Goal: Task Accomplishment & Management: Manage account settings

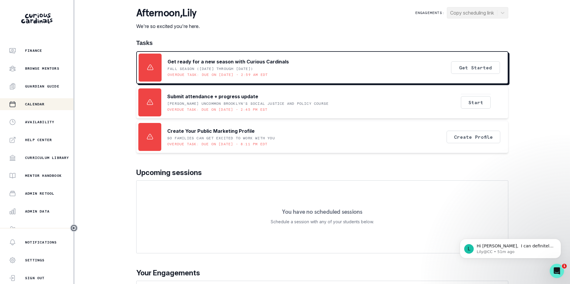
scroll to position [81, 0]
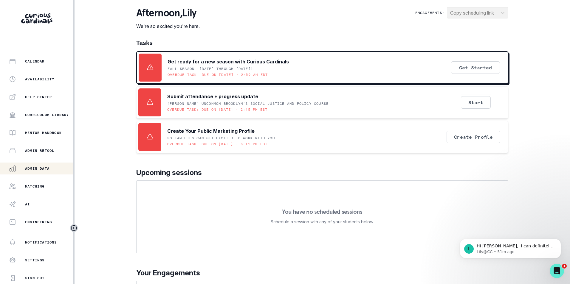
click at [41, 169] on p "Admin Data" at bounding box center [37, 168] width 24 height 5
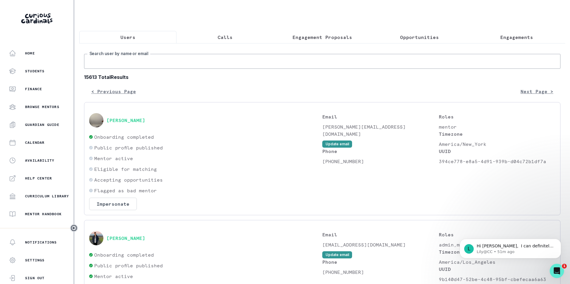
click at [126, 68] on input "Search user by name or email" at bounding box center [322, 61] width 476 height 15
type input "[PERSON_NAME]"
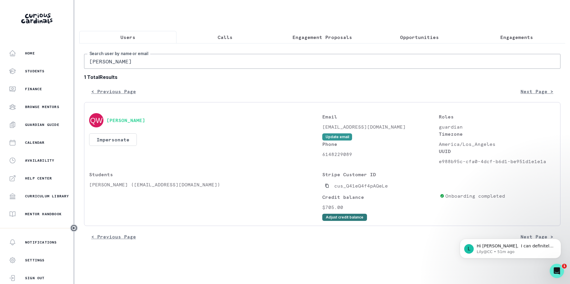
click at [332, 220] on button "Adjust credit balance" at bounding box center [344, 217] width 45 height 7
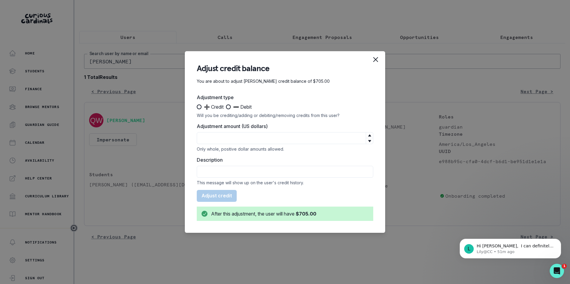
click at [198, 107] on span at bounding box center [199, 107] width 5 height 5
click at [197, 107] on input "➕ Credit" at bounding box center [197, 107] width 0 height 0
radio input "true"
click at [223, 137] on input "Adjustment amount (US dollars)" at bounding box center [285, 138] width 177 height 12
type input "95"
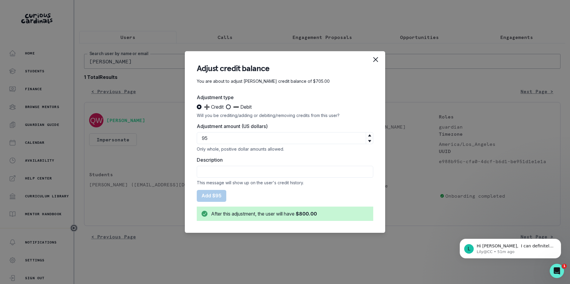
click at [245, 18] on div "Adjust credit balance You are about to adjust [PERSON_NAME] credit balance of $…" at bounding box center [285, 142] width 570 height 284
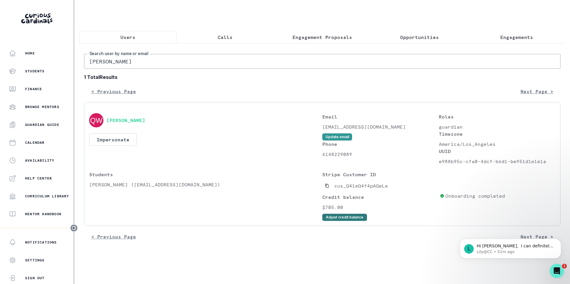
click at [345, 221] on button "Adjust credit balance" at bounding box center [344, 217] width 45 height 7
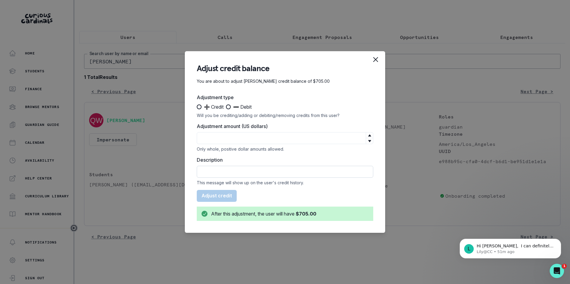
click at [245, 169] on input "Description" at bounding box center [285, 172] width 177 height 12
paste input "Late reschedule | [PERSON_NAME] Genetics Passion Project | Occurred on [DATE] |…"
click at [204, 171] on input "Late reschedule | [PERSON_NAME] Genetics Passion Project | Occurred on [DATE] |…" at bounding box center [285, 172] width 177 height 12
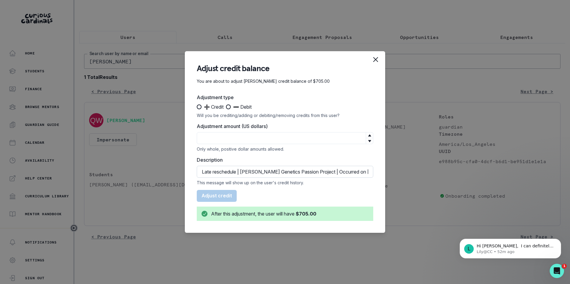
click at [212, 170] on input "Late reschedule | [PERSON_NAME] Genetics Passion Project | Occurred on [DATE] |…" at bounding box center [285, 172] width 177 height 12
type input "Credit for Late reschedule | [PERSON_NAME] Genetics Passion Project | Occurred …"
click at [199, 107] on span at bounding box center [199, 107] width 5 height 5
click at [197, 107] on input "➕ Credit" at bounding box center [197, 107] width 0 height 0
radio input "true"
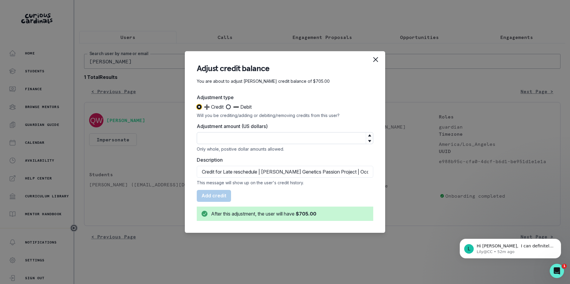
click at [213, 142] on input "Adjustment amount (US dollars)" at bounding box center [285, 138] width 177 height 12
type input "95"
click at [218, 193] on button "Add $95" at bounding box center [212, 196] width 30 height 12
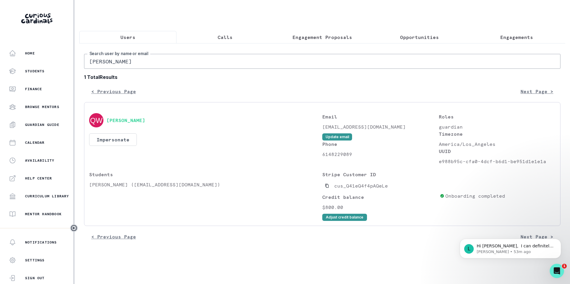
click at [120, 66] on input "[PERSON_NAME]" at bounding box center [322, 61] width 476 height 15
paste input "[EMAIL_ADDRESS][DOMAIN_NAME]"
type input "[EMAIL_ADDRESS][DOMAIN_NAME]"
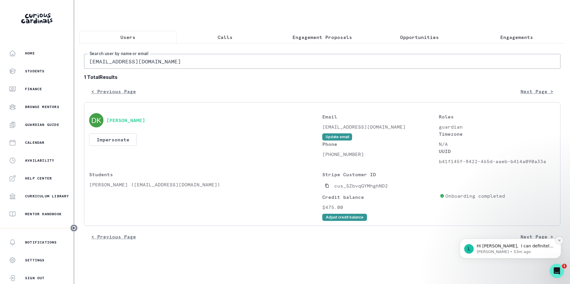
click at [559, 239] on button "Dismiss notification" at bounding box center [560, 241] width 8 height 8
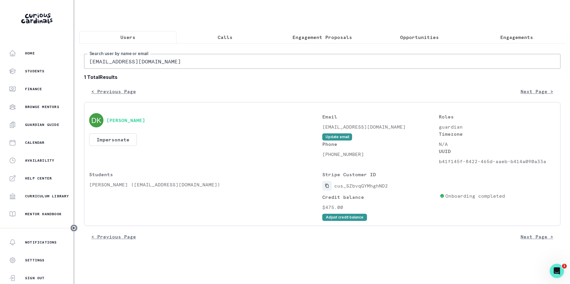
click at [328, 188] on icon "Copied to clipboard" at bounding box center [327, 186] width 4 height 4
click at [170, 64] on input "[EMAIL_ADDRESS][DOMAIN_NAME]" at bounding box center [322, 61] width 476 height 15
paste input "sonalb18"
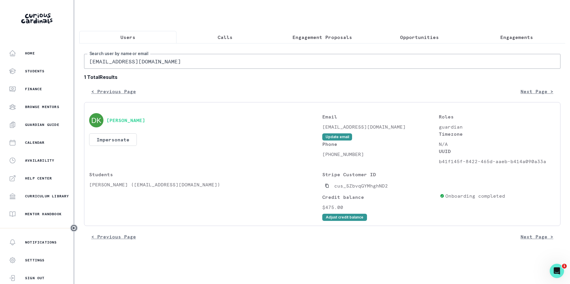
type input "[EMAIL_ADDRESS][DOMAIN_NAME]"
click at [327, 188] on icon "Copied to clipboard" at bounding box center [326, 186] width 3 height 4
click at [129, 66] on input "[EMAIL_ADDRESS][DOMAIN_NAME]" at bounding box center [322, 61] width 476 height 15
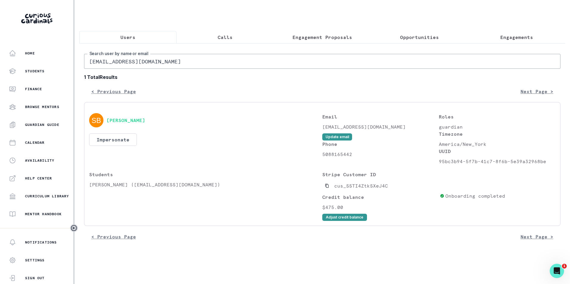
paste input "[EMAIL_ADDRESS]"
type input "[EMAIL_ADDRESS][DOMAIN_NAME]"
click at [328, 188] on icon "Copied to clipboard" at bounding box center [327, 186] width 4 height 4
click at [193, 62] on input "[EMAIL_ADDRESS][DOMAIN_NAME]" at bounding box center [322, 61] width 476 height 15
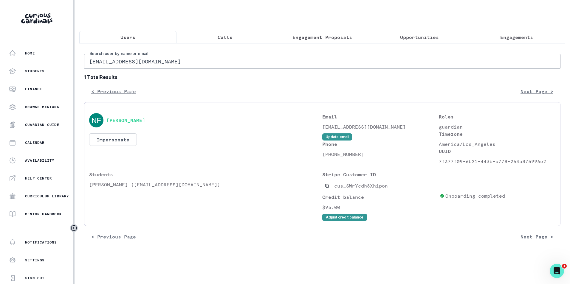
click at [193, 62] on input "[EMAIL_ADDRESS][DOMAIN_NAME]" at bounding box center [322, 61] width 476 height 15
paste input "[PERSON_NAME]"
type input "[PERSON_NAME]"
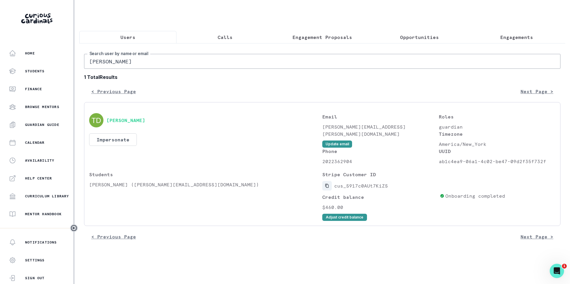
click at [329, 188] on icon "Copied to clipboard" at bounding box center [327, 186] width 4 height 4
click at [327, 184] on div "Stripe Customer ID cus_S917c0AUt7KiZS Credit balance $460.00 Adjust credit bala…" at bounding box center [379, 196] width 115 height 50
click at [327, 188] on icon "Copied to clipboard" at bounding box center [326, 186] width 3 height 4
click at [156, 61] on input "[PERSON_NAME]" at bounding box center [322, 61] width 476 height 15
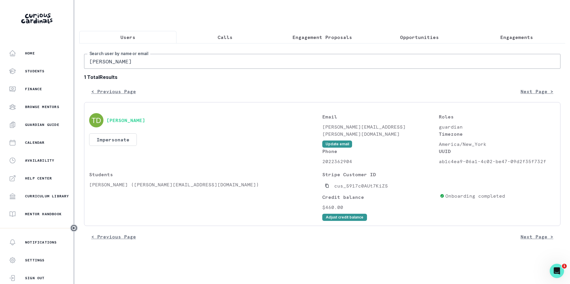
click at [156, 61] on input "[PERSON_NAME]" at bounding box center [322, 61] width 476 height 15
paste input "[EMAIL_ADDRESS][DOMAIN_NAME]"
type input "[EMAIL_ADDRESS][DOMAIN_NAME]"
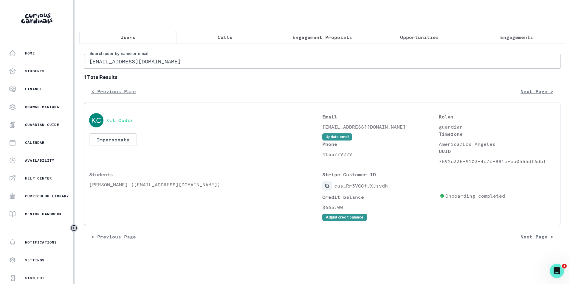
click at [328, 188] on icon "Copied to clipboard" at bounding box center [327, 186] width 4 height 4
click at [155, 66] on input "[EMAIL_ADDRESS][DOMAIN_NAME]" at bounding box center [322, 61] width 476 height 15
click at [146, 69] on input "t" at bounding box center [322, 61] width 476 height 15
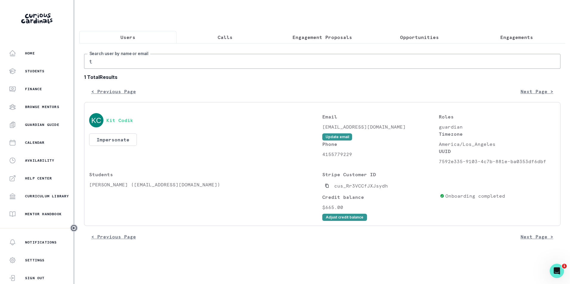
click at [146, 69] on input "t" at bounding box center [322, 61] width 476 height 15
paste input "[PERSON_NAME]"
type input "[PERSON_NAME]"
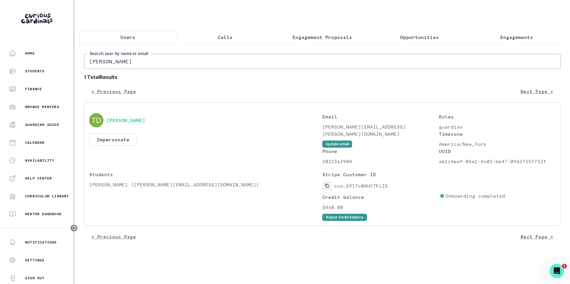
click at [328, 188] on button "Copied to clipboard" at bounding box center [327, 186] width 10 height 10
click at [153, 63] on input "[PERSON_NAME]" at bounding box center [322, 61] width 476 height 15
click at [327, 188] on icon "Copied to clipboard" at bounding box center [327, 186] width 4 height 4
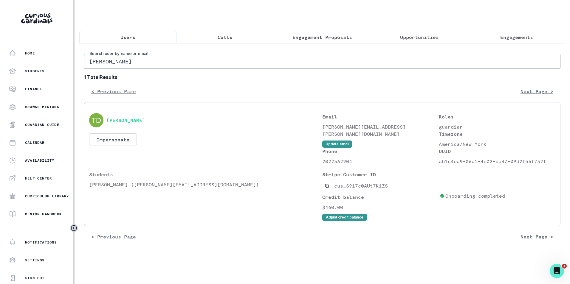
click at [178, 57] on div "[PERSON_NAME] Search user by name or email 1 Total Results < Previous Page Next…" at bounding box center [322, 145] width 486 height 205
drag, startPoint x: 178, startPoint y: 57, endPoint x: 178, endPoint y: 67, distance: 10.7
click at [178, 64] on div "[PERSON_NAME] Search user by name or email 1 Total Results < Previous Page Next…" at bounding box center [322, 145] width 486 height 205
click at [178, 68] on input "[PERSON_NAME]" at bounding box center [322, 61] width 476 height 15
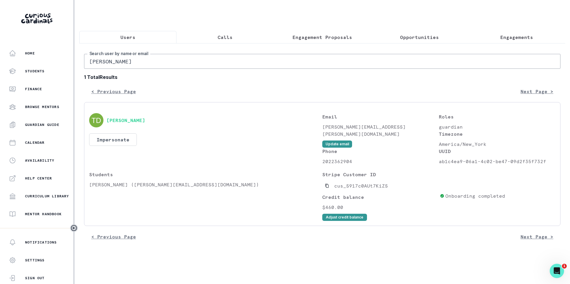
click at [178, 68] on input "[PERSON_NAME]" at bounding box center [322, 61] width 476 height 15
paste input "[EMAIL_ADDRESS][DOMAIN_NAME]"
type input "[EMAIL_ADDRESS][DOMAIN_NAME]"
click at [327, 188] on icon "Copied to clipboard" at bounding box center [327, 186] width 4 height 4
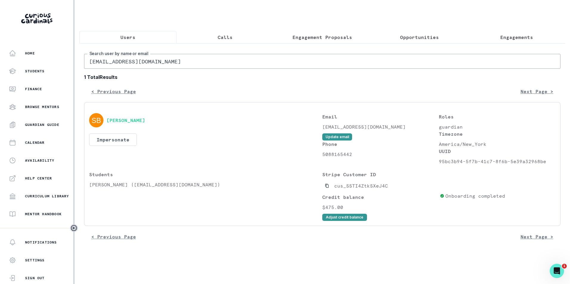
click at [123, 67] on input "[EMAIL_ADDRESS][DOMAIN_NAME]" at bounding box center [322, 61] width 476 height 15
paste input "[EMAIL_ADDRESS]"
type input "[EMAIL_ADDRESS][DOMAIN_NAME]"
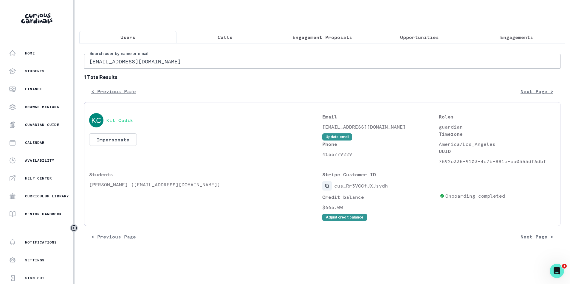
click at [328, 188] on icon "Copied to clipboard" at bounding box center [326, 186] width 3 height 4
click at [353, 220] on button "Adjust credit balance" at bounding box center [344, 217] width 45 height 7
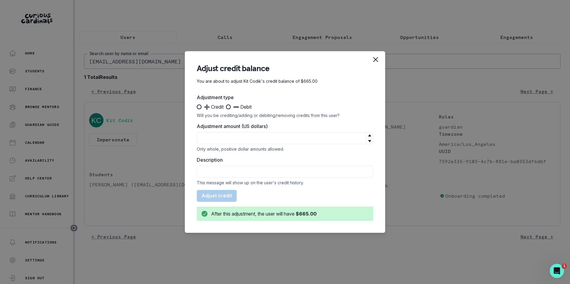
click at [230, 106] on span at bounding box center [228, 107] width 5 height 5
click at [226, 107] on input "➖ Debit" at bounding box center [226, 107] width 0 height 0
radio input "true"
click at [232, 134] on input "Adjustment amount (US dollars)" at bounding box center [285, 138] width 177 height 12
type input "380"
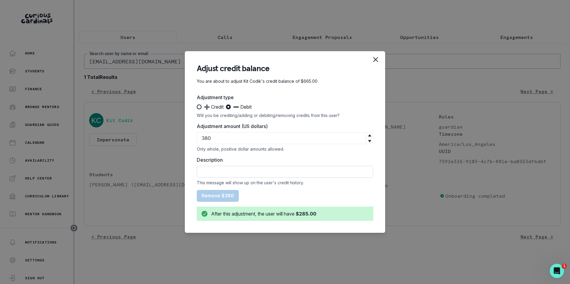
click at [227, 175] on input "Description" at bounding box center [285, 172] width 177 height 12
type input "Refund was issued for September"
click at [218, 197] on button "Remove $380" at bounding box center [218, 196] width 42 height 12
